Goal: Task Accomplishment & Management: Use online tool/utility

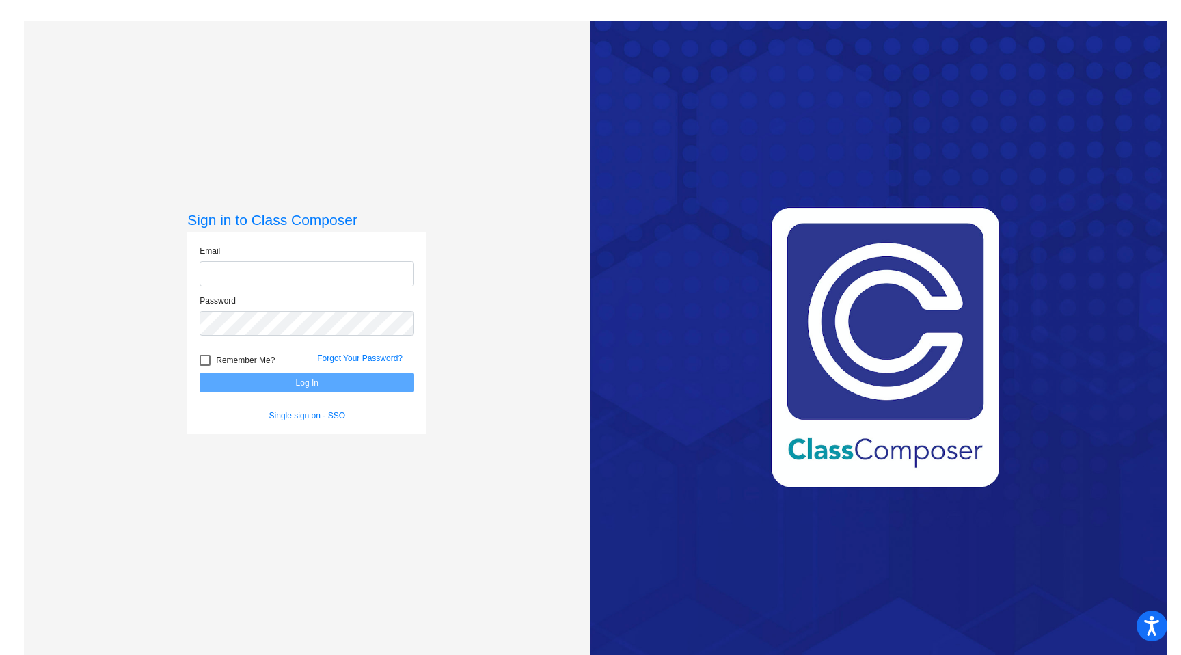
type input "[EMAIL_ADDRESS][DOMAIN_NAME]"
click at [325, 385] on button "Log In" at bounding box center [307, 382] width 215 height 20
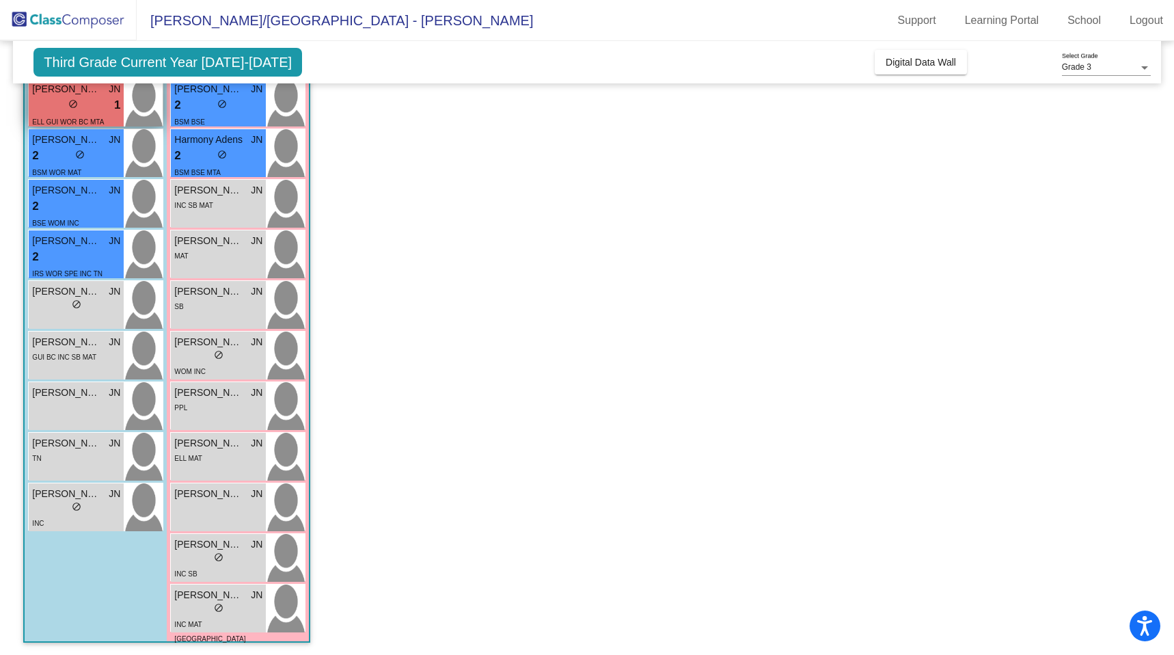
scroll to position [193, 0]
click at [77, 200] on div "2 lock do_not_disturb_alt" at bounding box center [76, 205] width 88 height 18
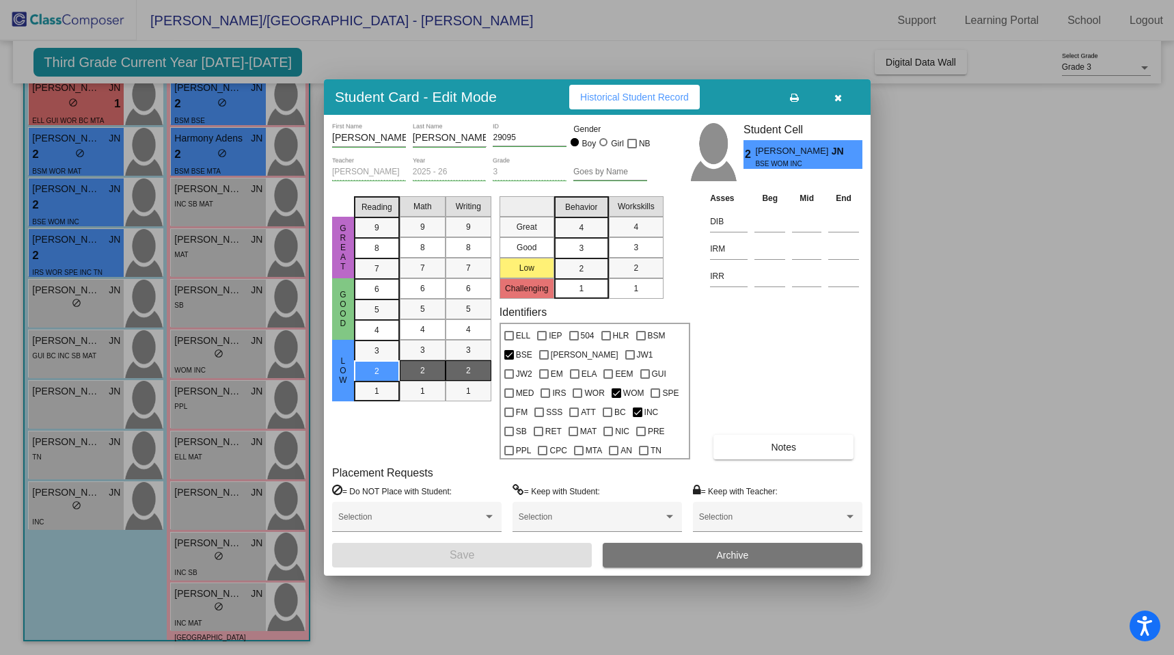
click at [591, 85] on button "Historical Student Record" at bounding box center [634, 97] width 131 height 25
click at [614, 104] on button "Historical Student Record" at bounding box center [634, 97] width 131 height 25
click at [848, 102] on button "button" at bounding box center [838, 97] width 44 height 25
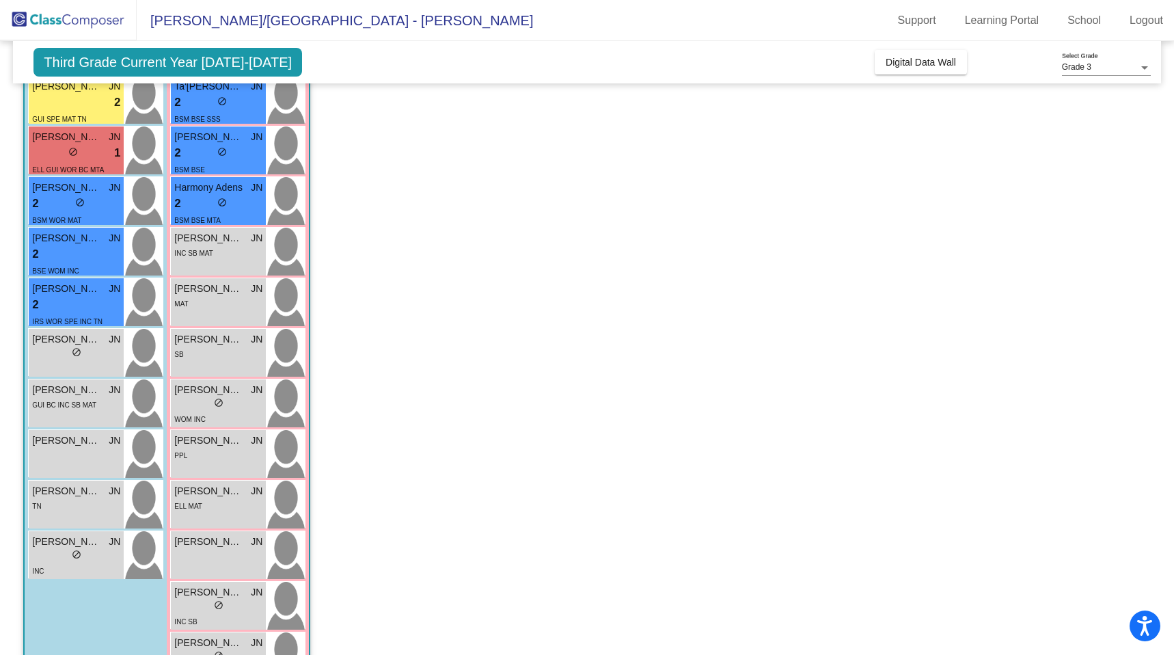
scroll to position [126, 0]
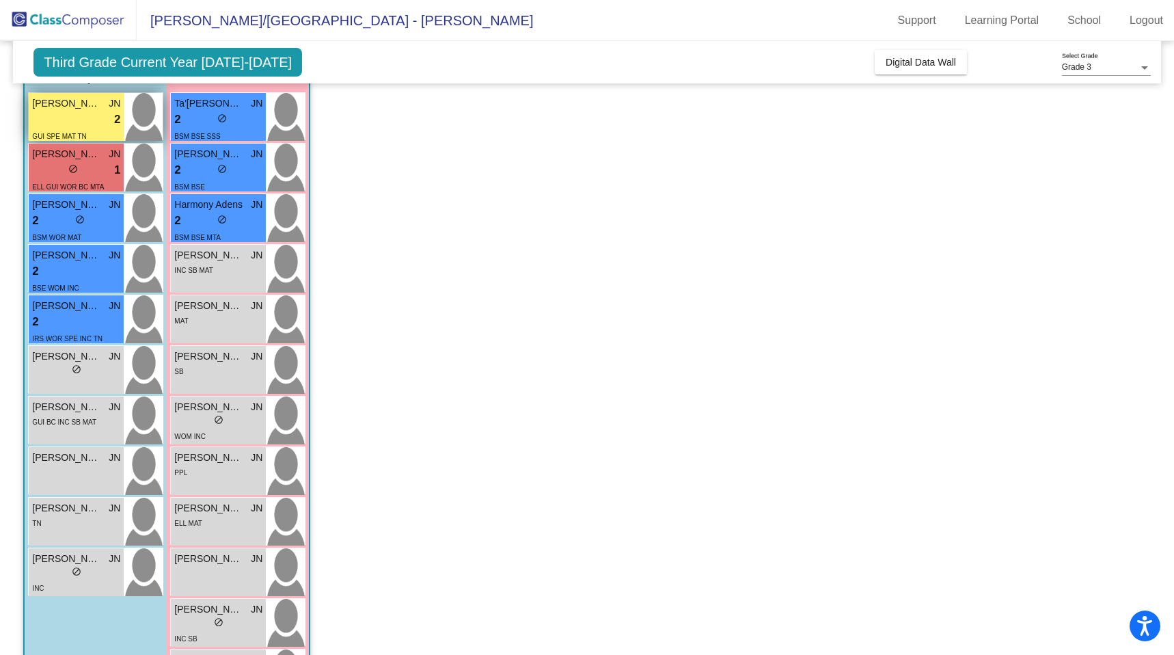
click at [86, 112] on div "lock do_not_disturb_alt 2" at bounding box center [76, 120] width 88 height 18
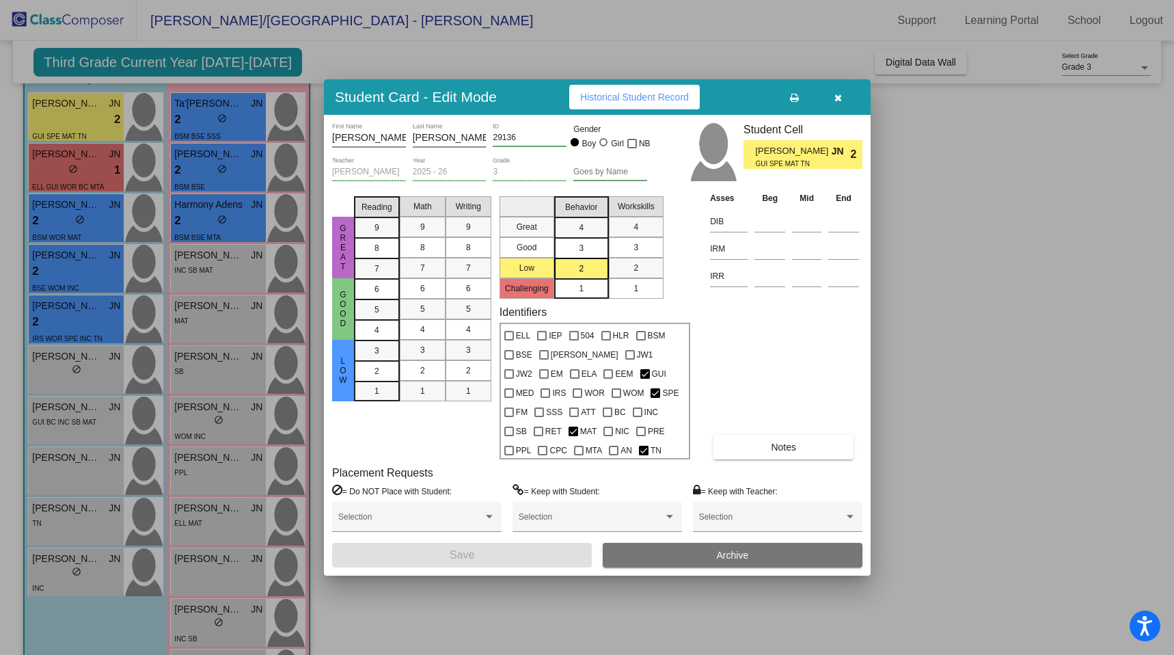
click at [647, 92] on span "Historical Student Record" at bounding box center [634, 97] width 109 height 11
click at [840, 96] on icon "button" at bounding box center [839, 98] width 8 height 10
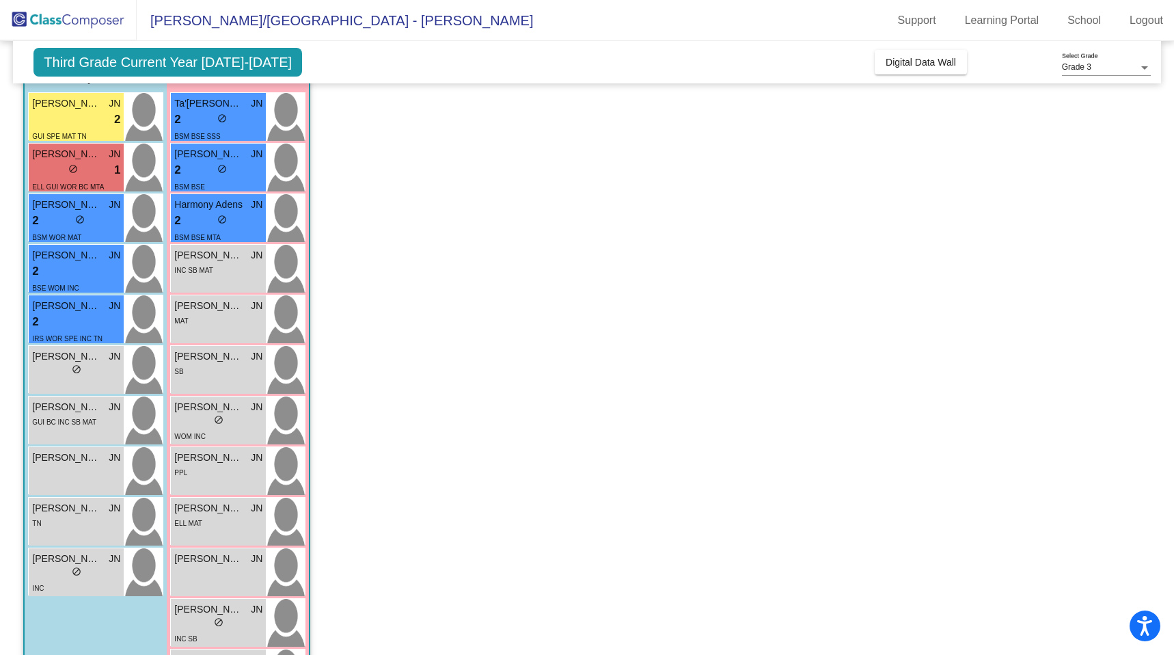
click at [653, 216] on app-classroom "Class 8 - [PERSON_NAME] BSI R & M picture_as_pdf [PERSON_NAME] Add Student Firs…" at bounding box center [586, 362] width 1127 height 718
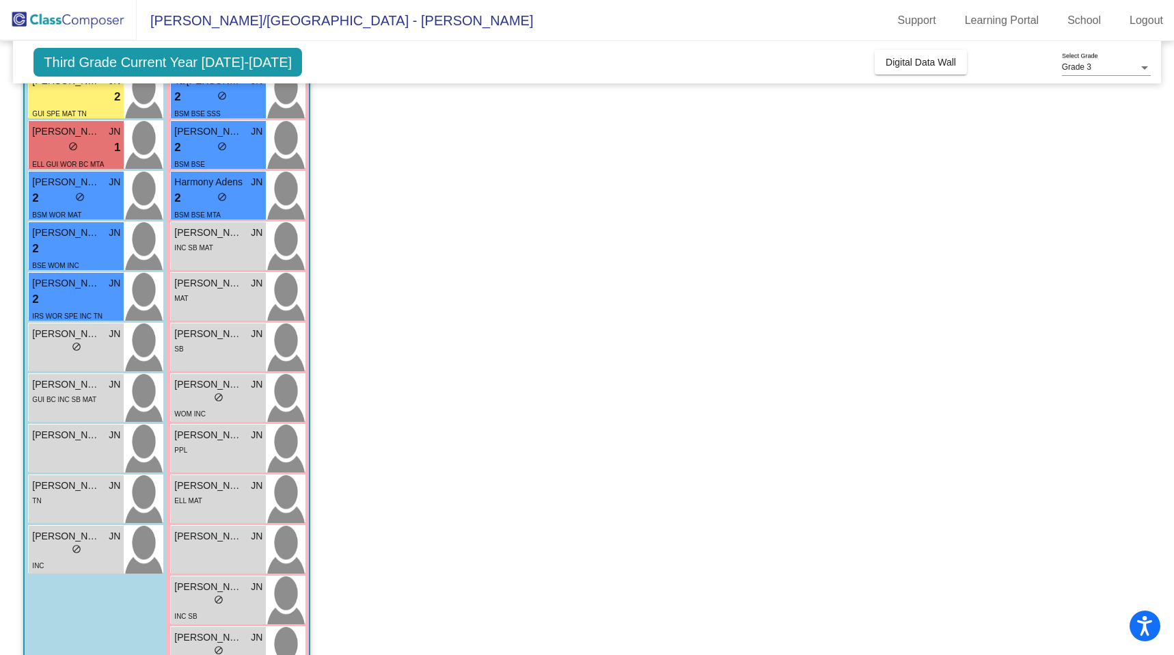
scroll to position [148, 0]
click at [86, 133] on span "[PERSON_NAME]" at bounding box center [66, 133] width 68 height 14
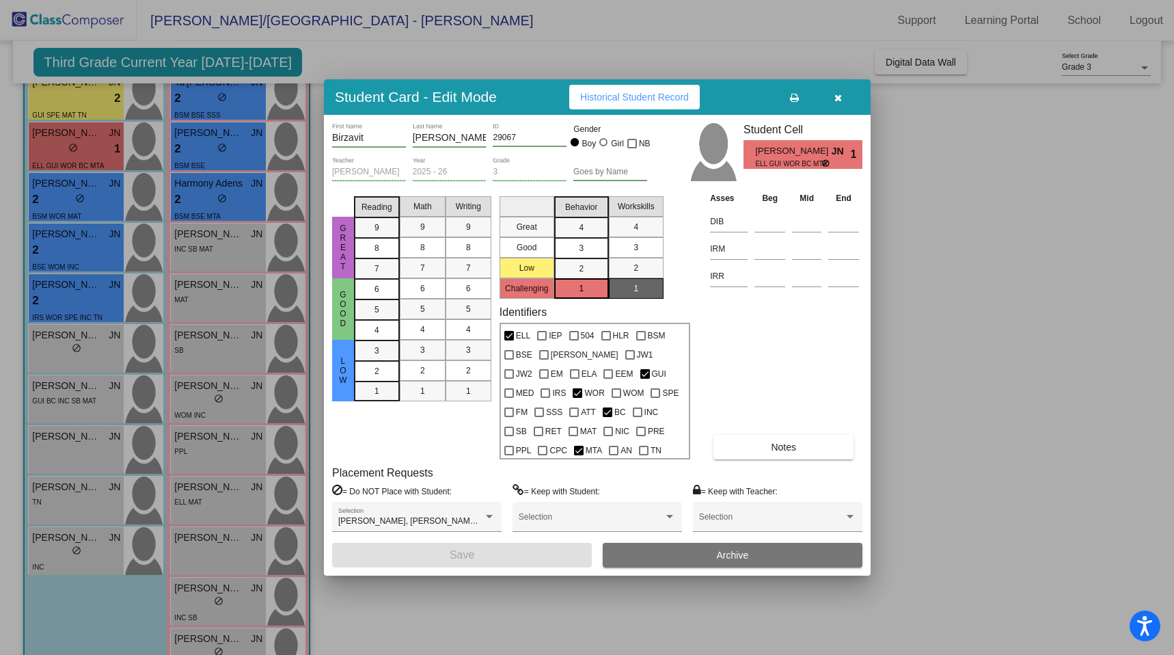
click at [619, 100] on span "Historical Student Record" at bounding box center [634, 97] width 109 height 11
click at [592, 63] on div at bounding box center [587, 327] width 1174 height 655
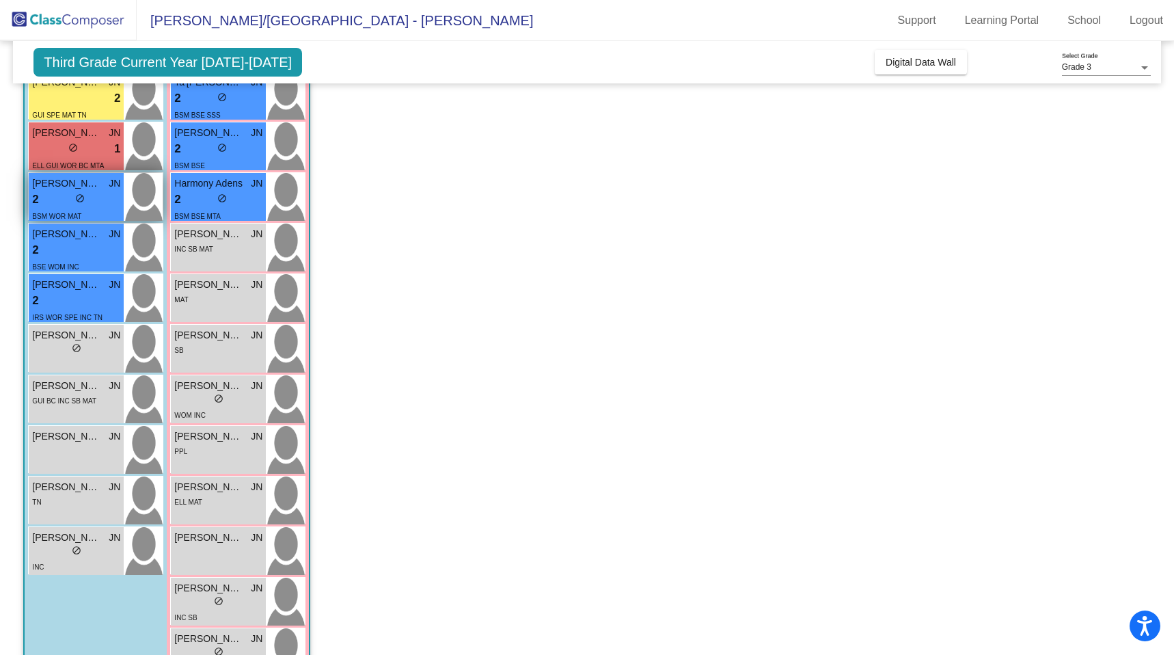
click at [69, 193] on div "2 lock do_not_disturb_alt" at bounding box center [76, 200] width 88 height 18
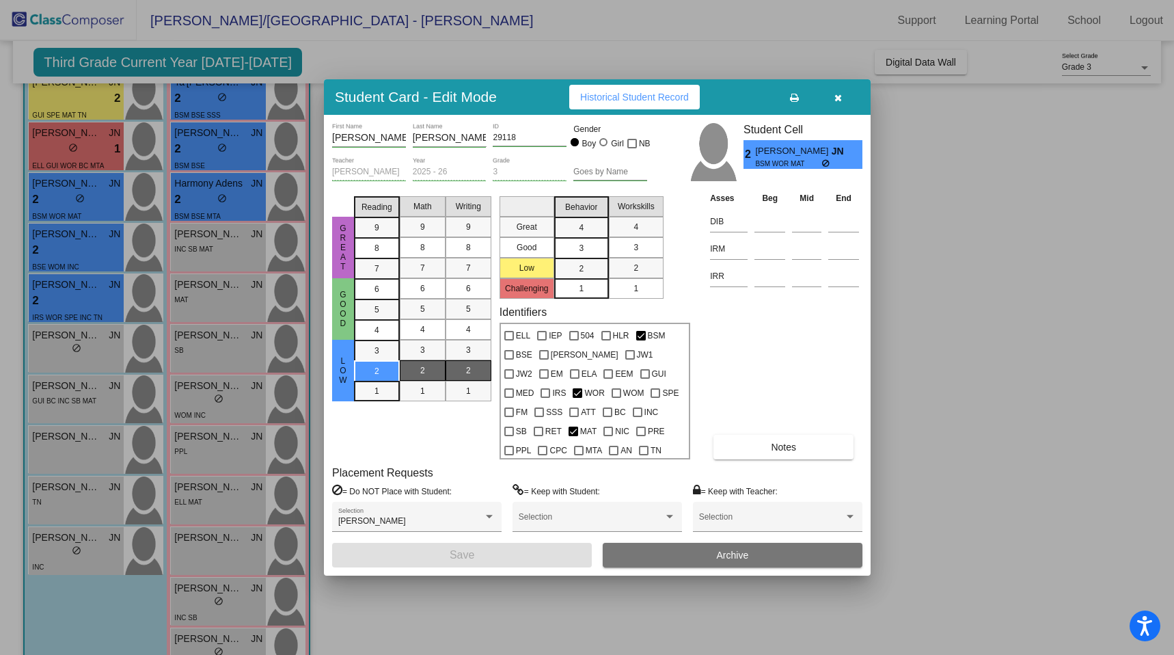
click at [588, 98] on span "Historical Student Record" at bounding box center [634, 97] width 109 height 11
click at [843, 103] on button "button" at bounding box center [838, 97] width 44 height 25
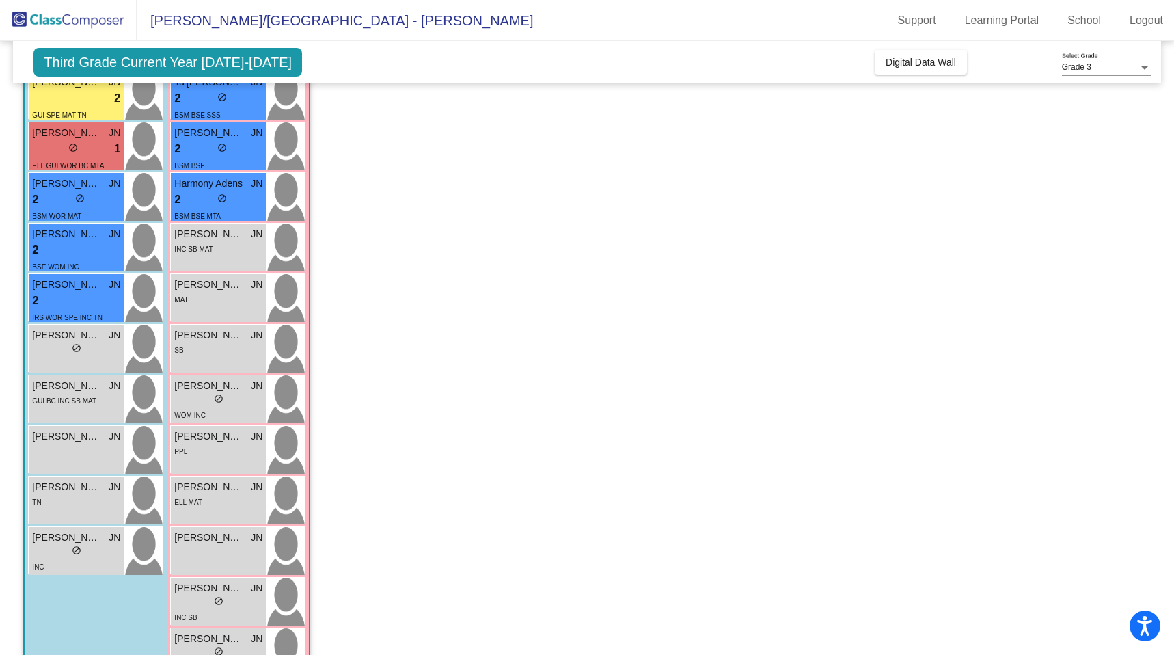
click at [443, 172] on app-classroom "Class 8 - [PERSON_NAME] BSI R & M picture_as_pdf [PERSON_NAME] Add Student Firs…" at bounding box center [586, 341] width 1127 height 718
click at [95, 306] on div "2 lock do_not_disturb_alt" at bounding box center [76, 301] width 88 height 18
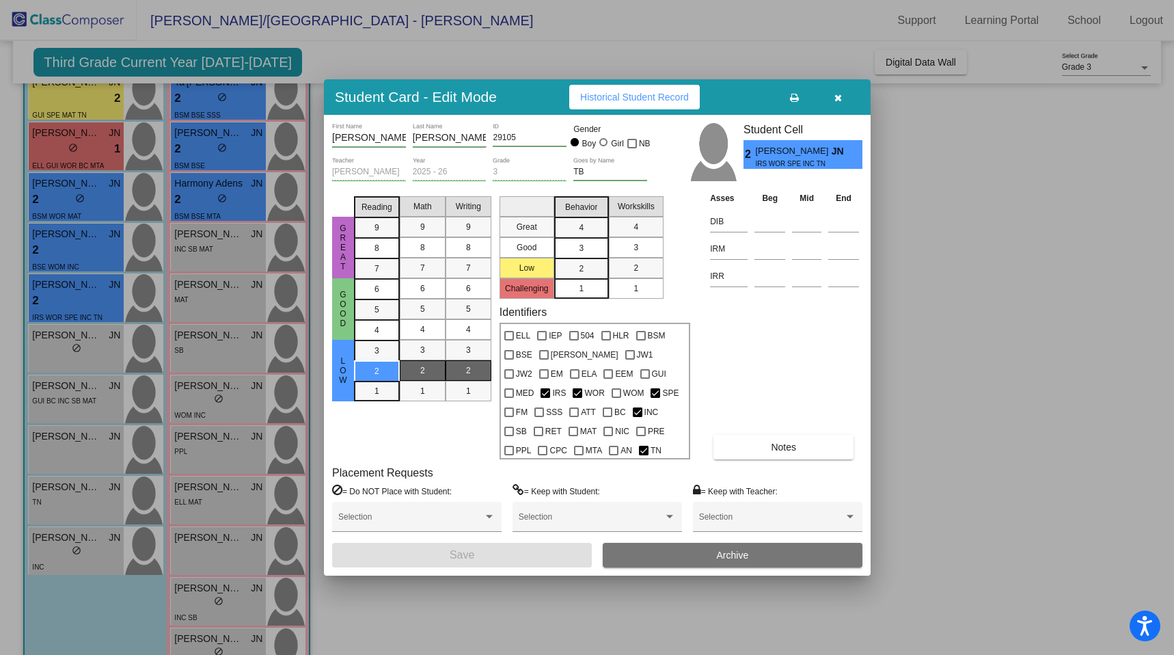
click at [595, 107] on button "Historical Student Record" at bounding box center [634, 97] width 131 height 25
click at [449, 44] on div at bounding box center [587, 327] width 1174 height 655
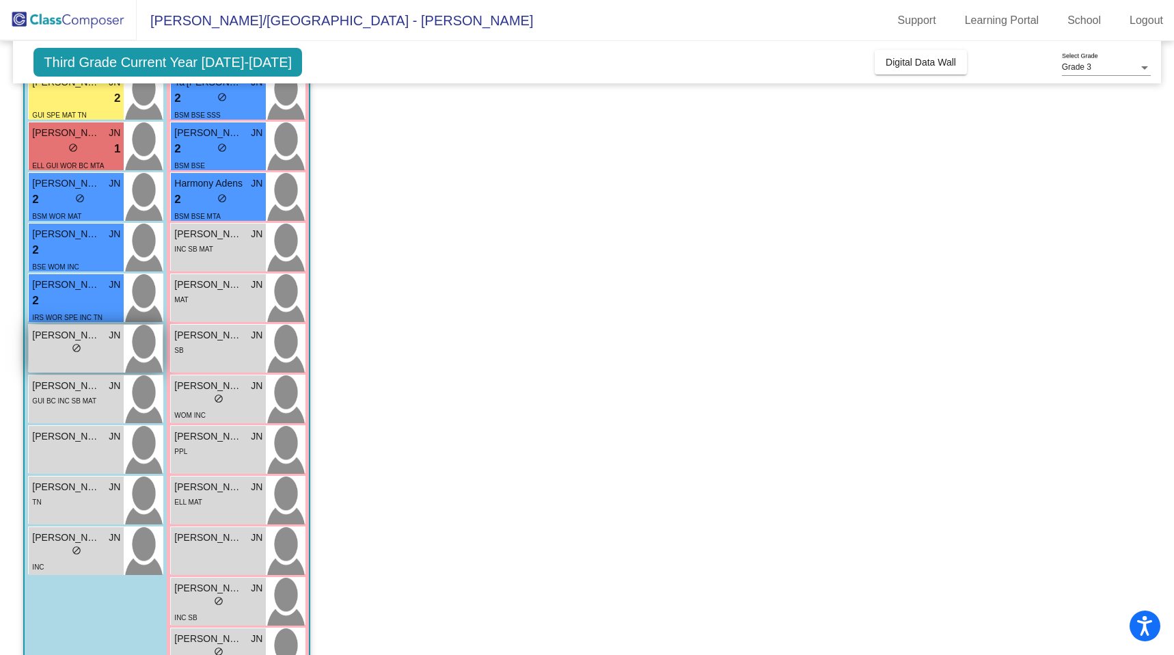
click at [64, 350] on div "lock do_not_disturb_alt" at bounding box center [76, 349] width 88 height 14
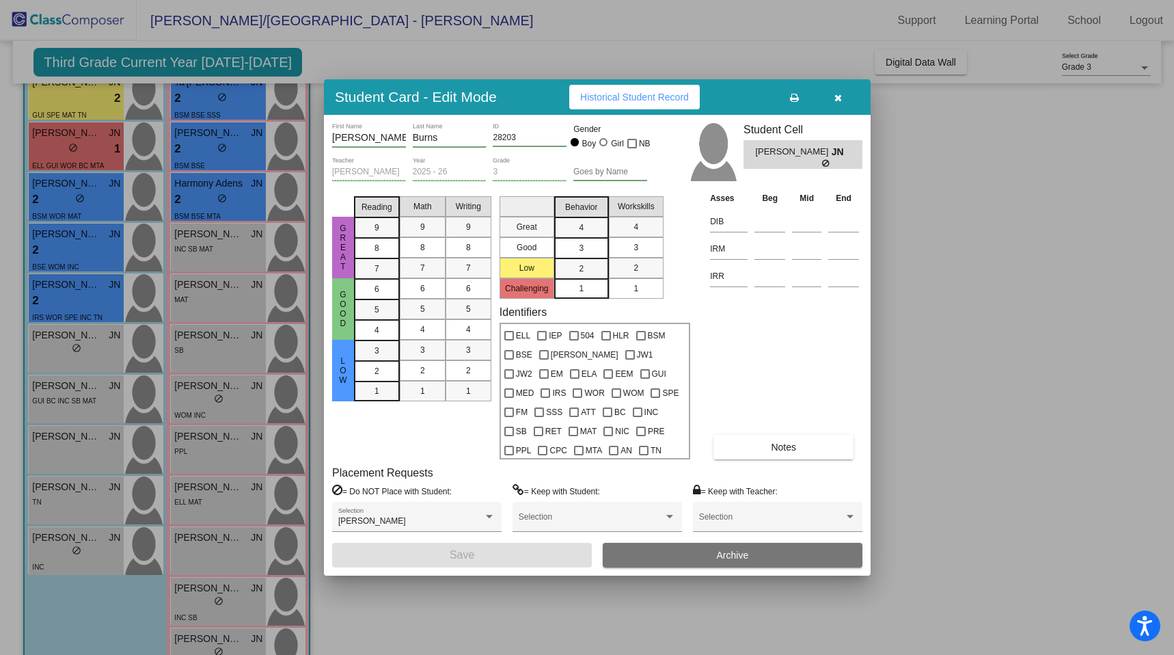
click at [599, 99] on span "Historical Student Record" at bounding box center [634, 97] width 109 height 11
click at [539, 613] on div at bounding box center [587, 327] width 1174 height 655
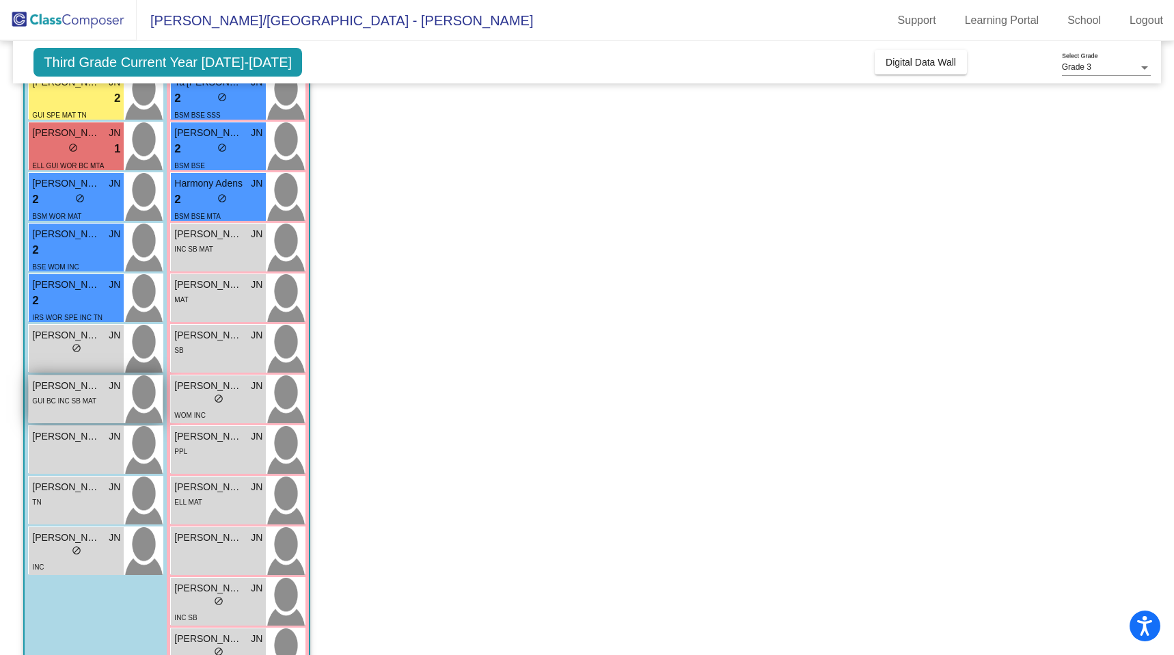
click at [76, 398] on span "GUI BC INC SB MAT" at bounding box center [64, 401] width 64 height 8
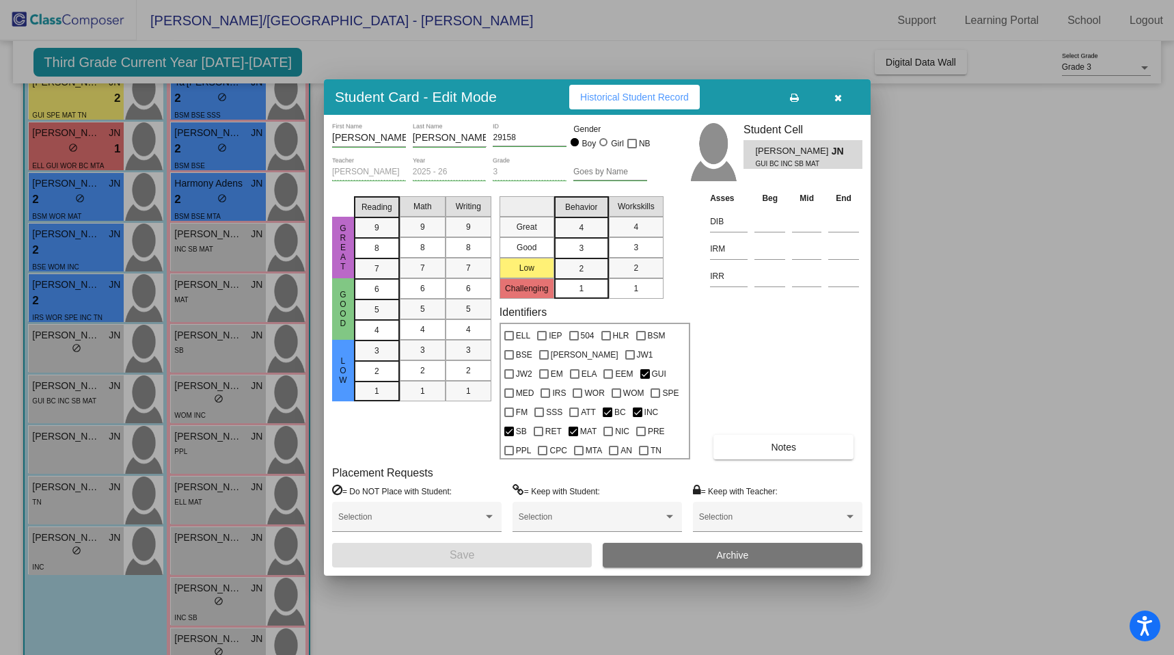
click at [640, 94] on span "Historical Student Record" at bounding box center [634, 97] width 109 height 11
click at [486, 49] on div at bounding box center [587, 327] width 1174 height 655
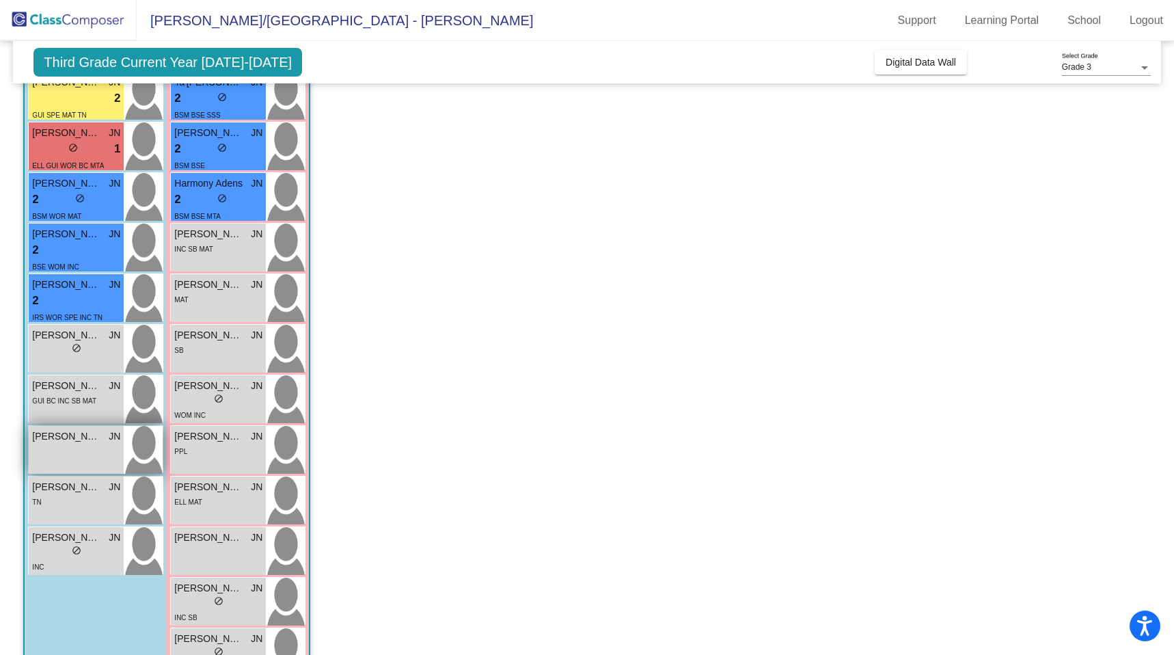
click at [110, 445] on div "[PERSON_NAME] lock do_not_disturb_alt" at bounding box center [76, 450] width 95 height 48
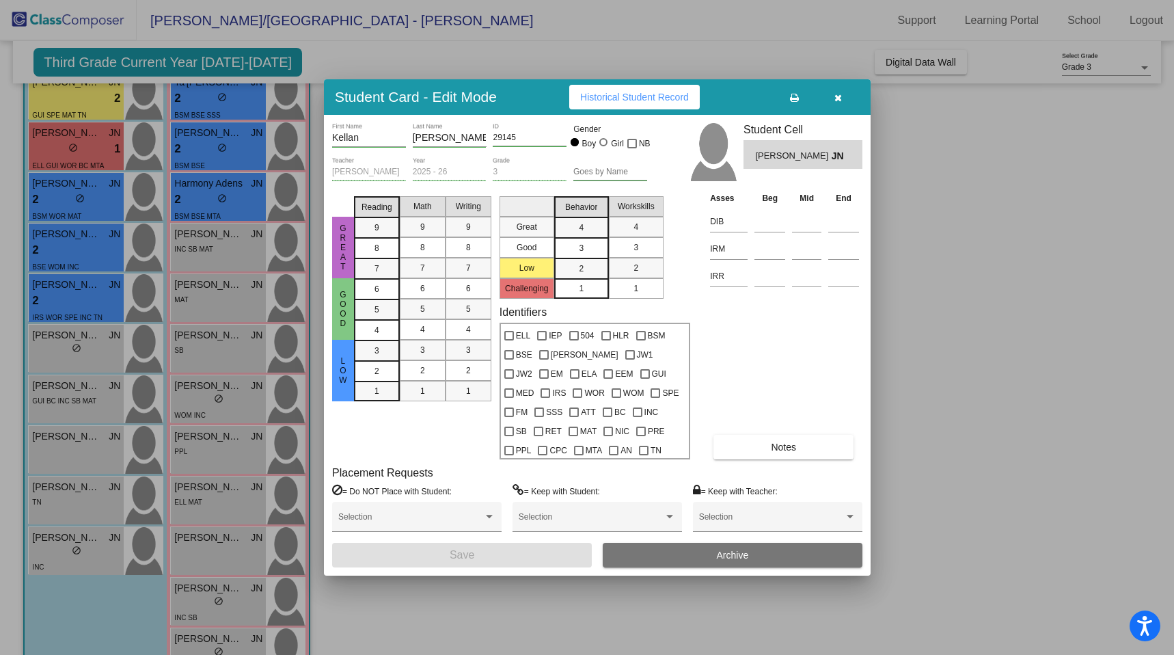
click at [599, 89] on button "Historical Student Record" at bounding box center [634, 97] width 131 height 25
click at [494, 53] on div at bounding box center [587, 327] width 1174 height 655
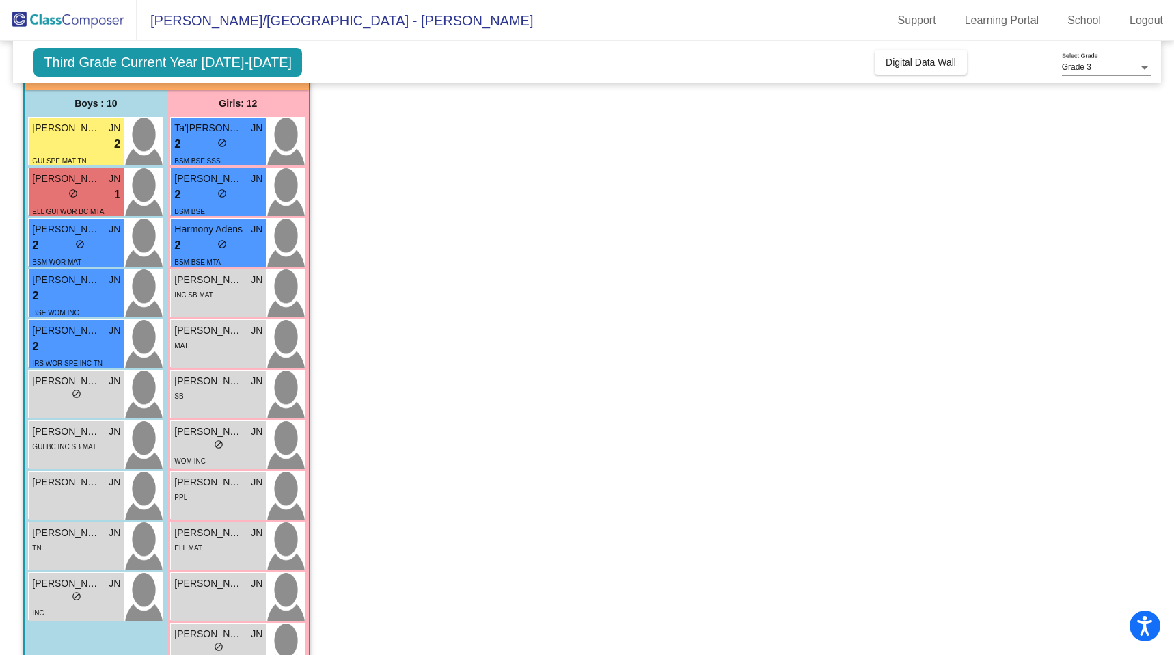
scroll to position [100, 0]
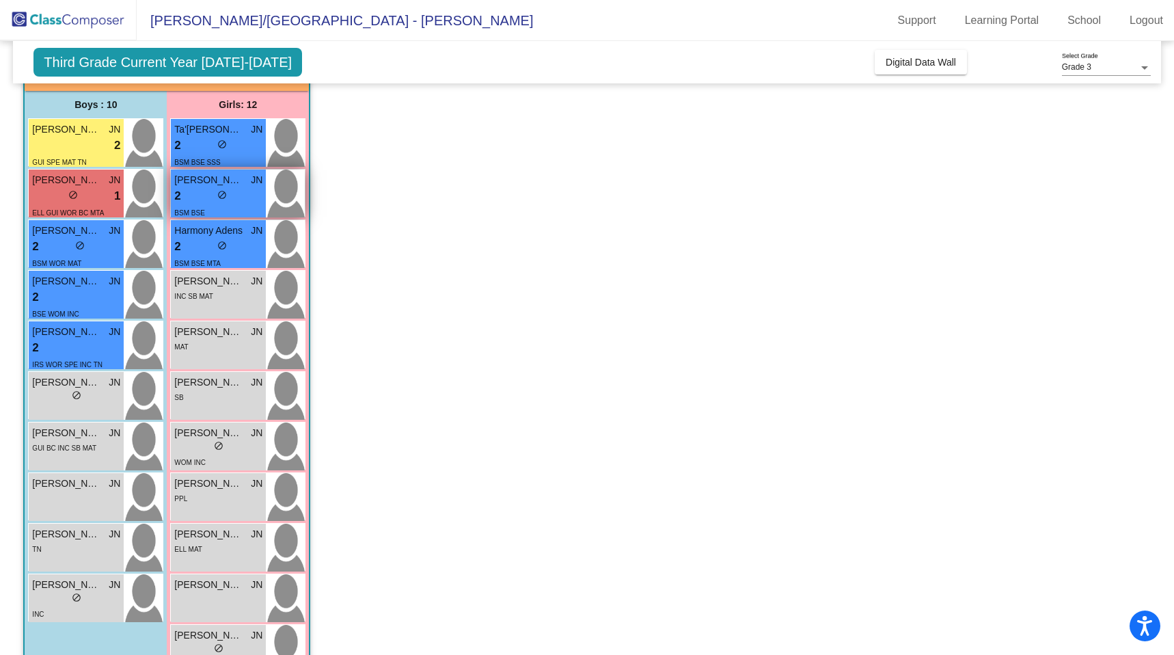
click at [281, 202] on img at bounding box center [285, 194] width 39 height 48
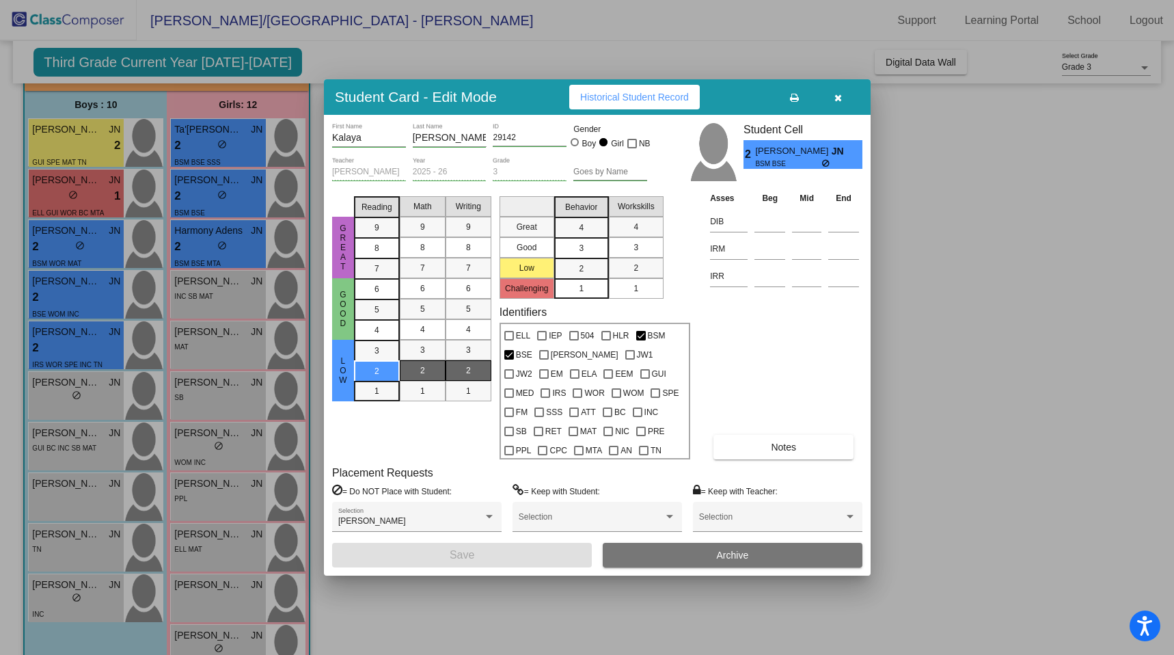
click at [595, 104] on button "Historical Student Record" at bounding box center [634, 97] width 131 height 25
